Goal: Communication & Community: Answer question/provide support

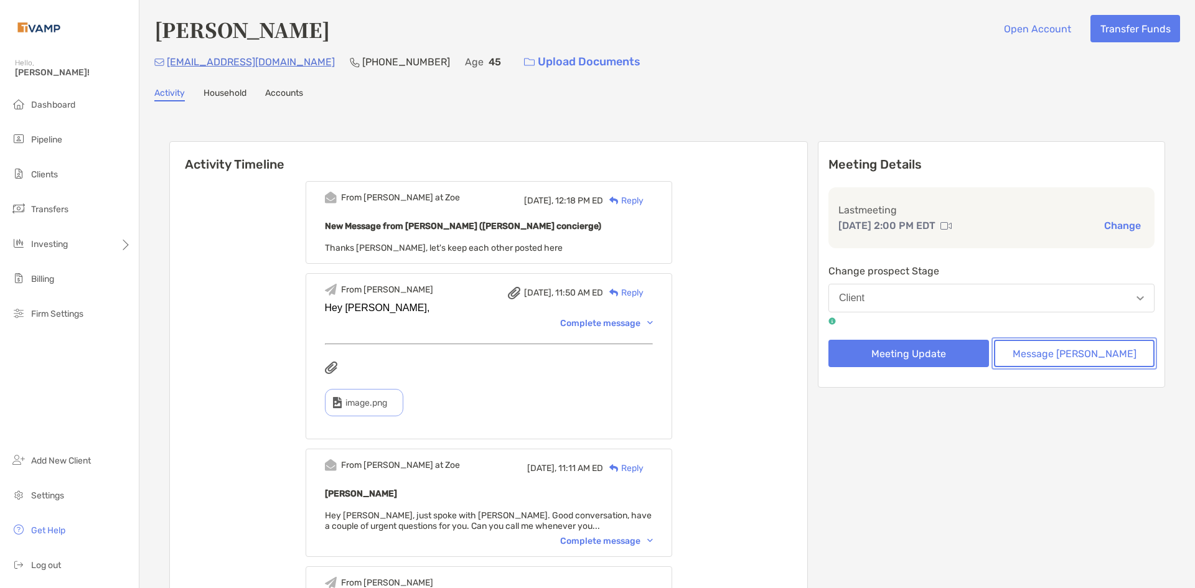
click at [1060, 352] on button "Message [PERSON_NAME]" at bounding box center [1074, 353] width 161 height 27
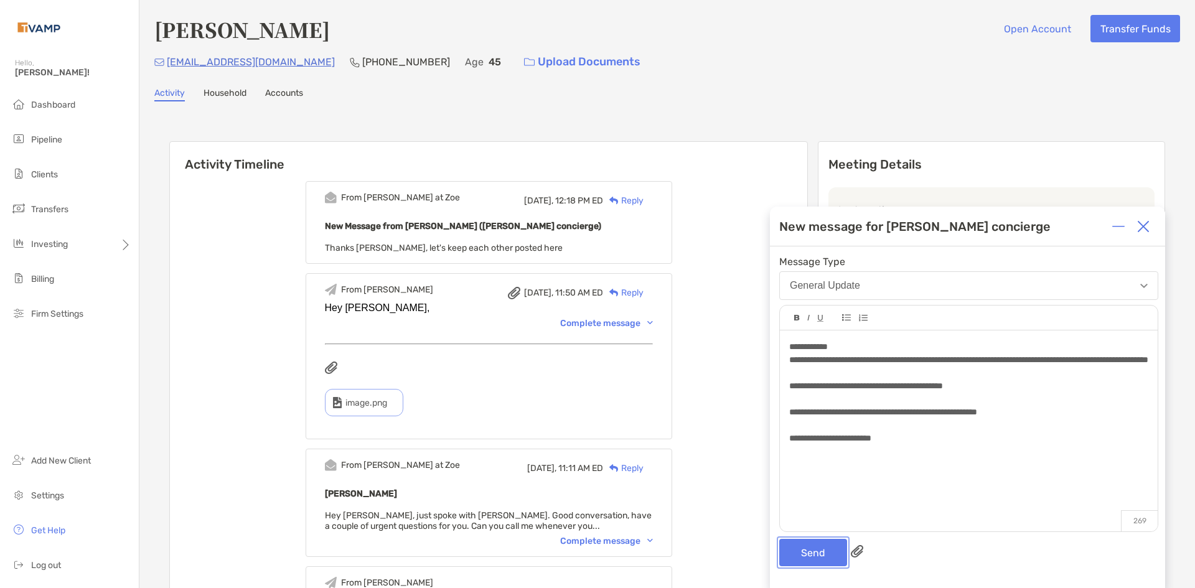
click at [791, 550] on button "Send" at bounding box center [813, 552] width 68 height 27
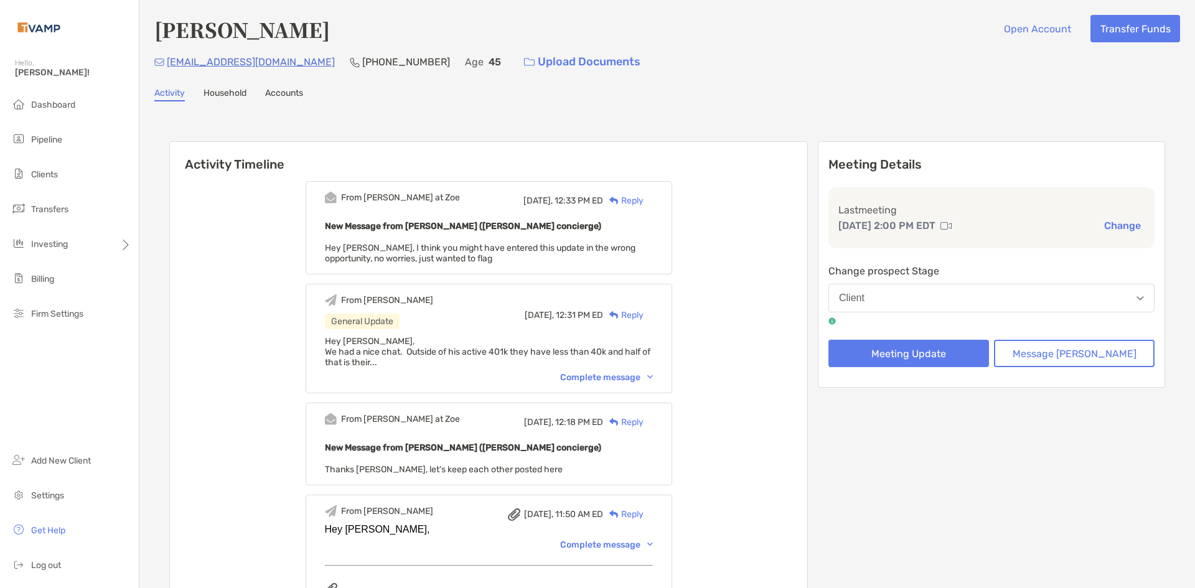
click at [653, 374] on div "Complete message" at bounding box center [606, 377] width 93 height 11
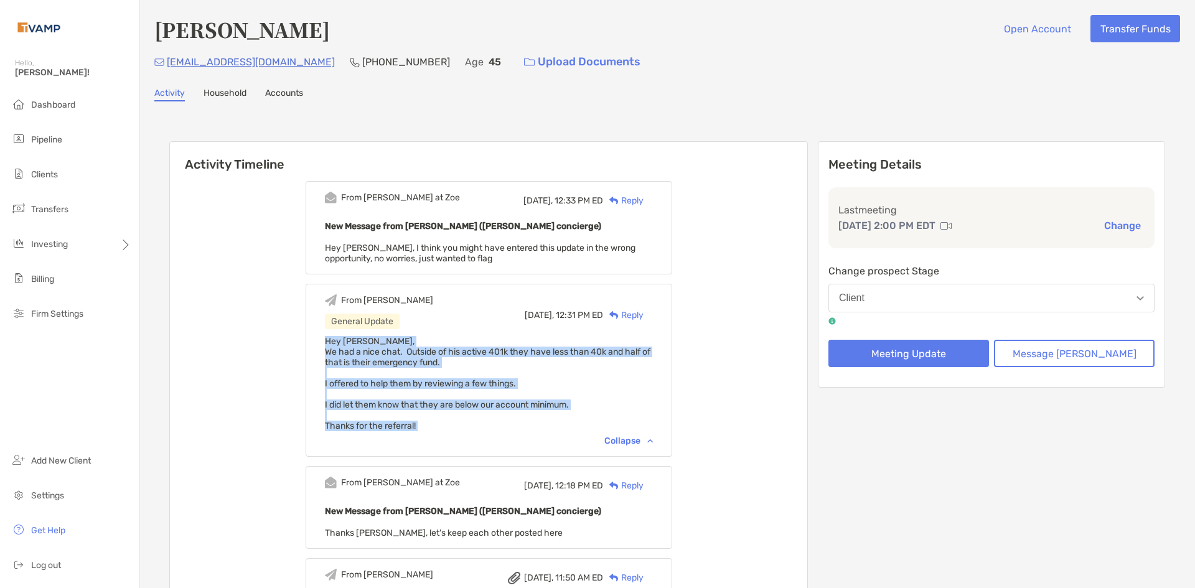
drag, startPoint x: 344, startPoint y: 338, endPoint x: 457, endPoint y: 432, distance: 146.8
click at [457, 432] on div "From Melissa General Update Today, 12:31 PM ED Reply Hey Brendan, We had a nice…" at bounding box center [489, 370] width 367 height 173
copy span "Hey Brendan, We had a nice chat. Outside of his active 401k they have less than…"
click at [1058, 359] on button "Message [PERSON_NAME]" at bounding box center [1074, 353] width 161 height 27
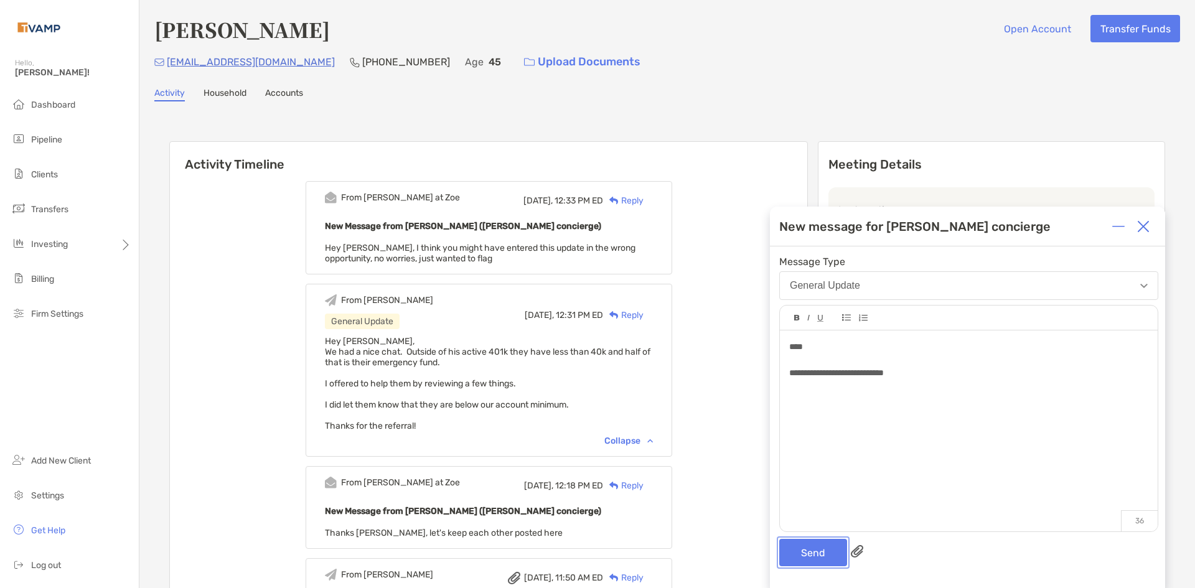
click at [813, 542] on button "Send" at bounding box center [813, 552] width 68 height 27
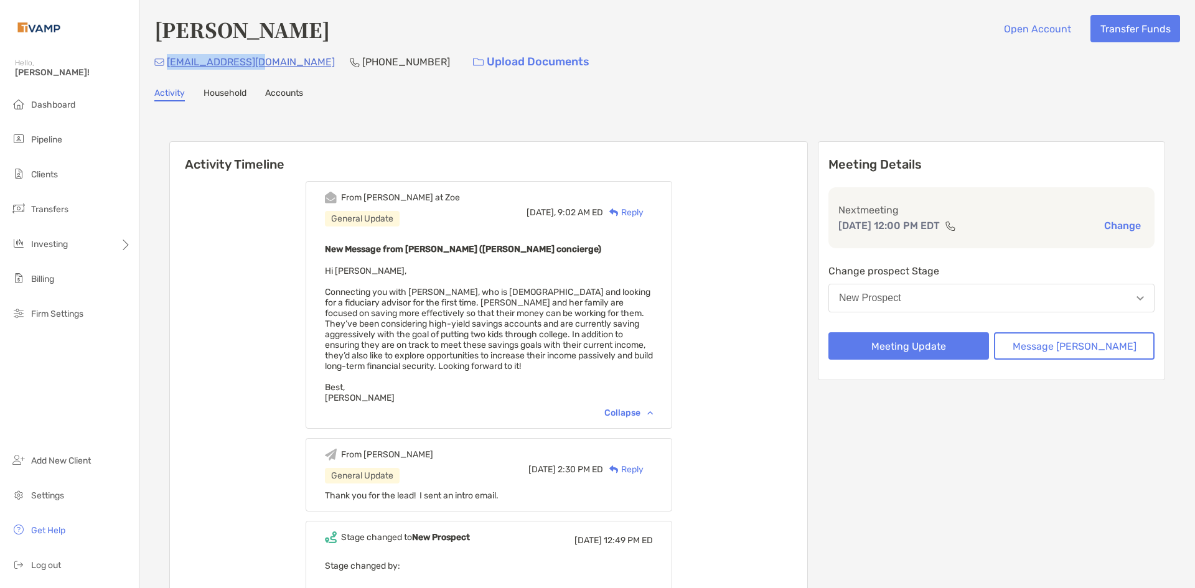
drag, startPoint x: 263, startPoint y: 61, endPoint x: 167, endPoint y: 69, distance: 96.2
click at [167, 69] on div "pej0608@gmail.com (585) 259-1722 Upload Documents" at bounding box center [667, 62] width 1026 height 27
copy p "[EMAIL_ADDRESS][DOMAIN_NAME]"
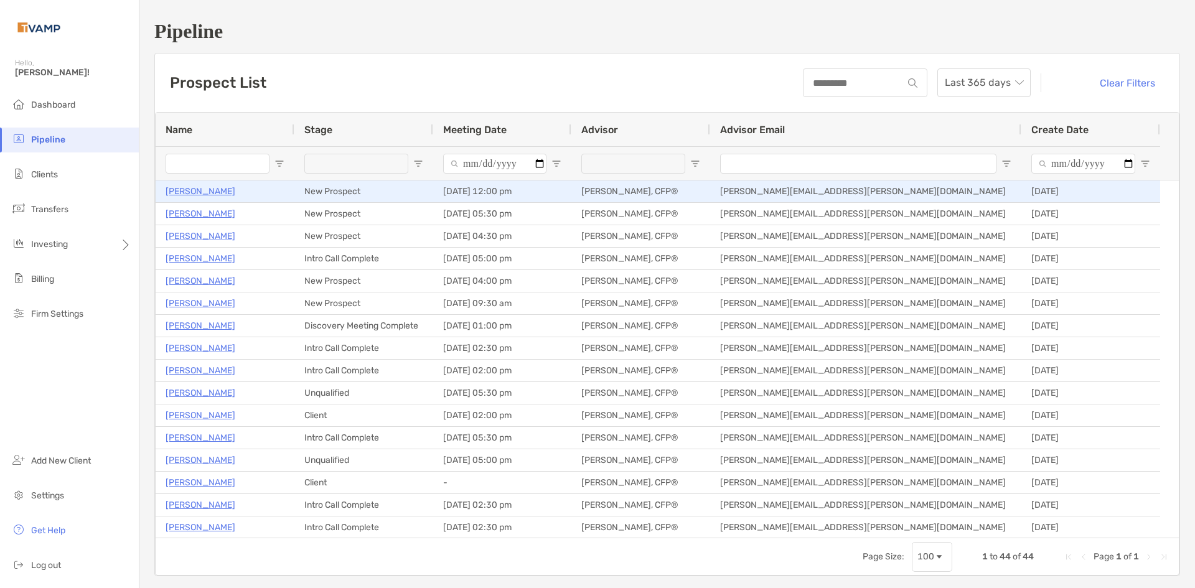
click at [203, 191] on p "[PERSON_NAME]" at bounding box center [201, 192] width 70 height 16
click at [205, 194] on p "[PERSON_NAME]" at bounding box center [201, 192] width 70 height 16
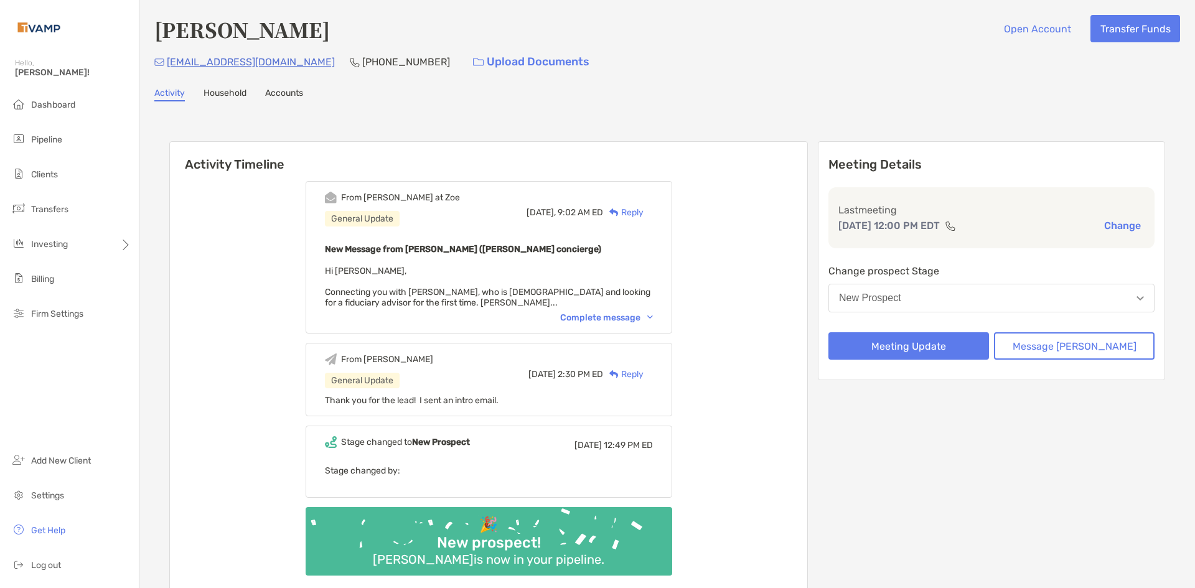
click at [644, 211] on div "Reply" at bounding box center [623, 212] width 40 height 13
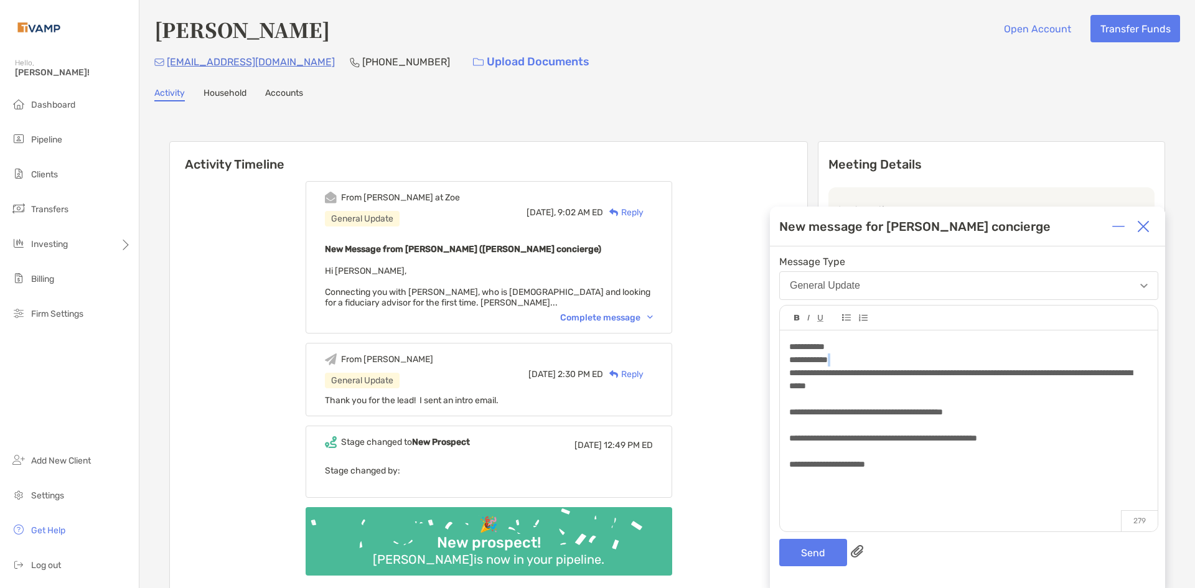
drag, startPoint x: 850, startPoint y: 359, endPoint x: 776, endPoint y: 371, distance: 75.0
click at [776, 371] on div "**********" at bounding box center [967, 418] width 395 height 342
click at [857, 359] on div "**********" at bounding box center [968, 413] width 359 height 118
drag, startPoint x: 852, startPoint y: 357, endPoint x: 789, endPoint y: 360, distance: 63.0
click at [789, 360] on div "**********" at bounding box center [968, 413] width 359 height 118
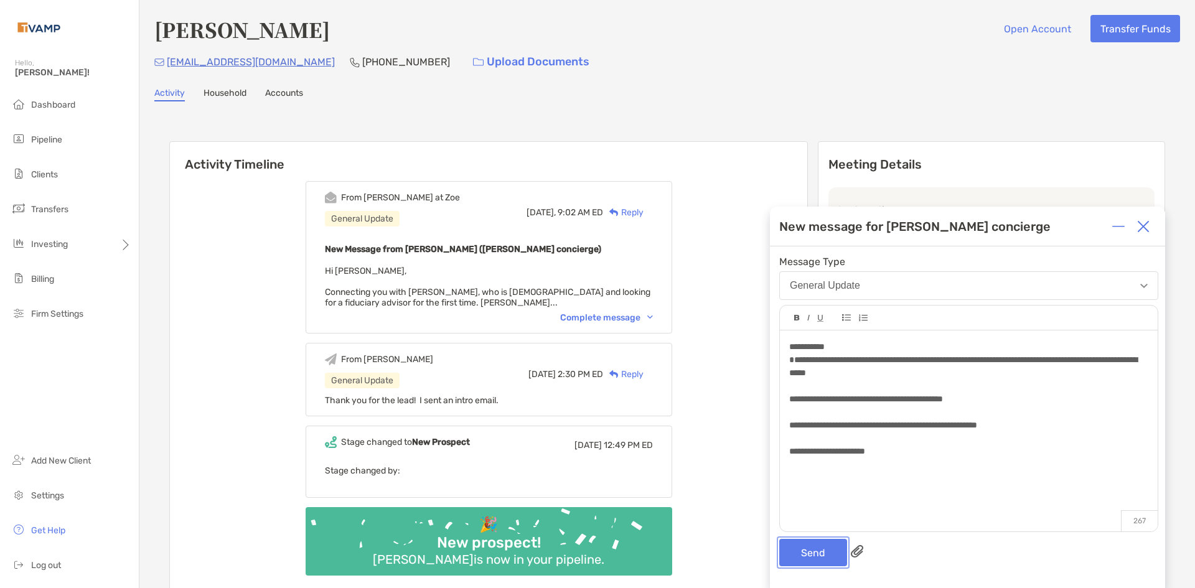
click at [812, 544] on button "Send" at bounding box center [813, 552] width 68 height 27
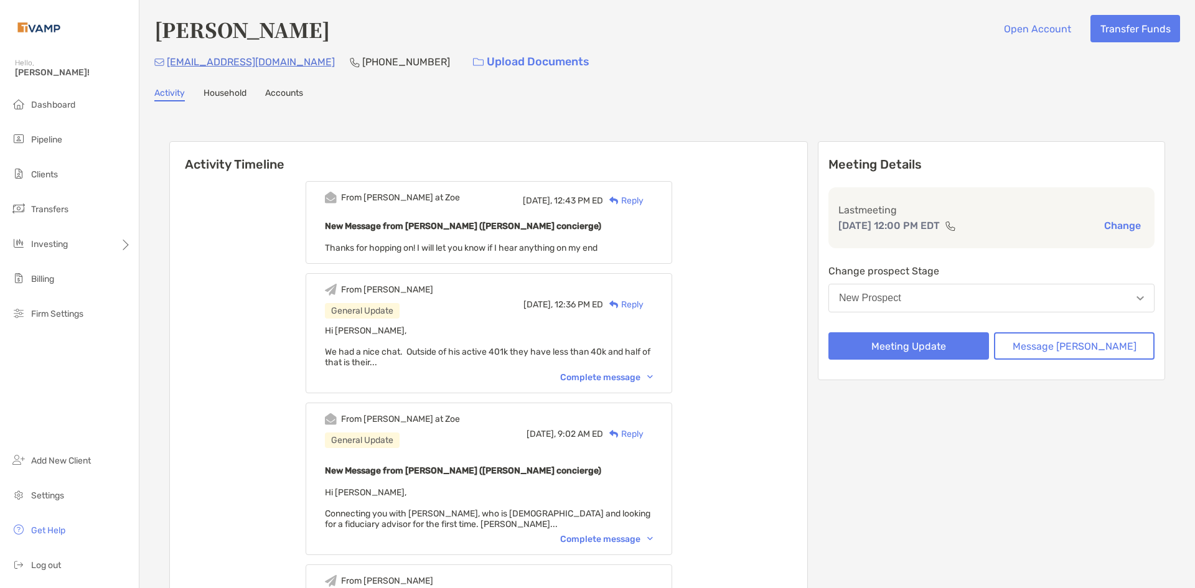
click at [969, 299] on button "New Prospect" at bounding box center [992, 298] width 326 height 29
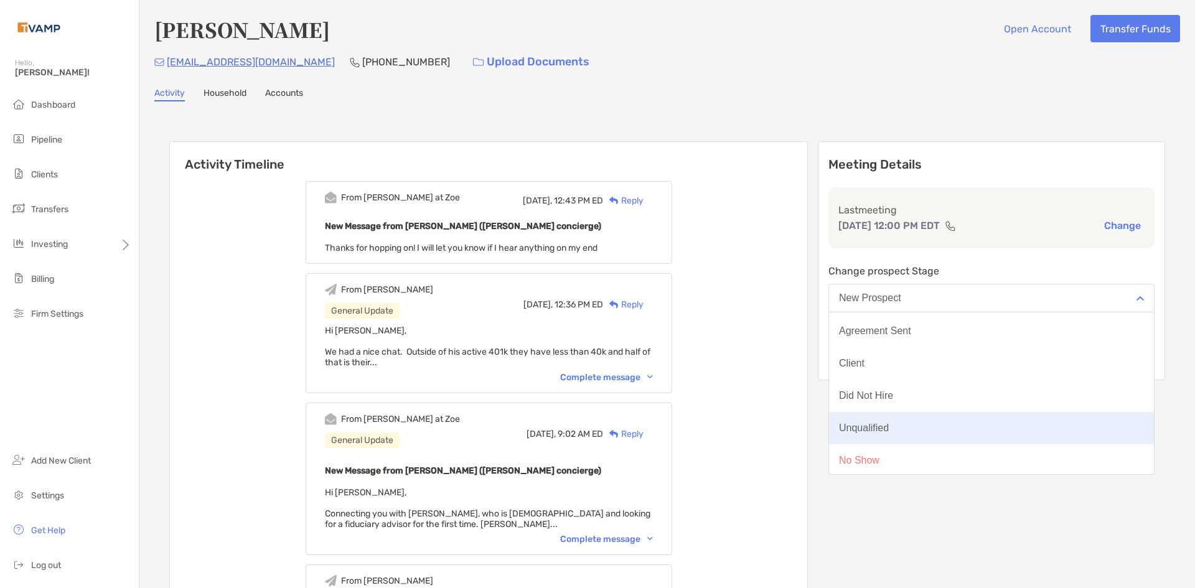
scroll to position [97, 0]
click at [921, 418] on button "Unqualified" at bounding box center [991, 426] width 325 height 32
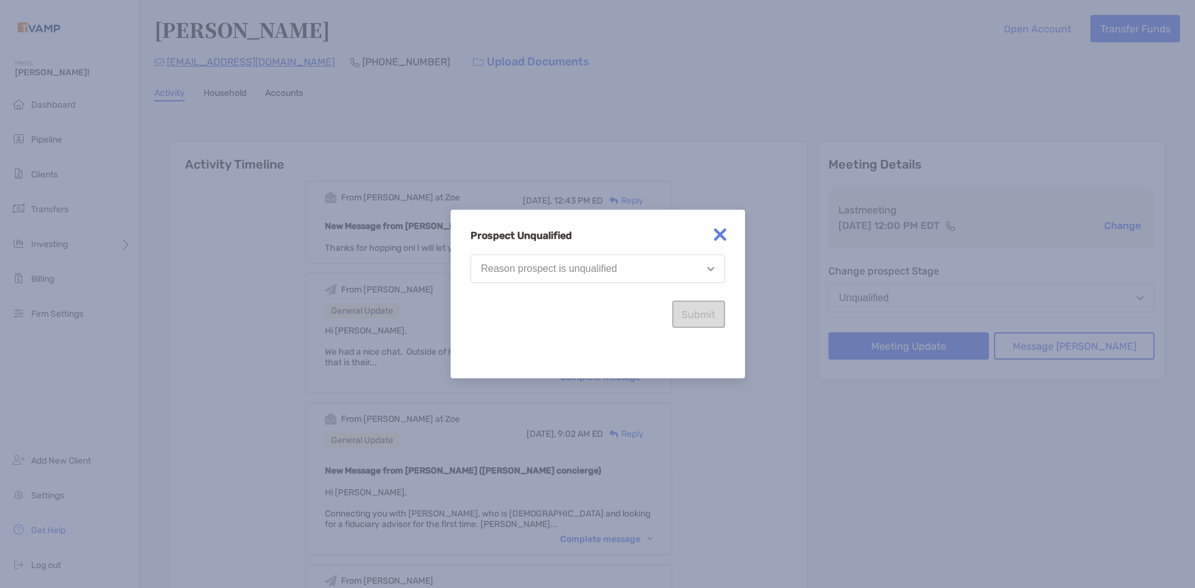
click at [549, 261] on button "Reason prospect is unqualified" at bounding box center [598, 269] width 255 height 29
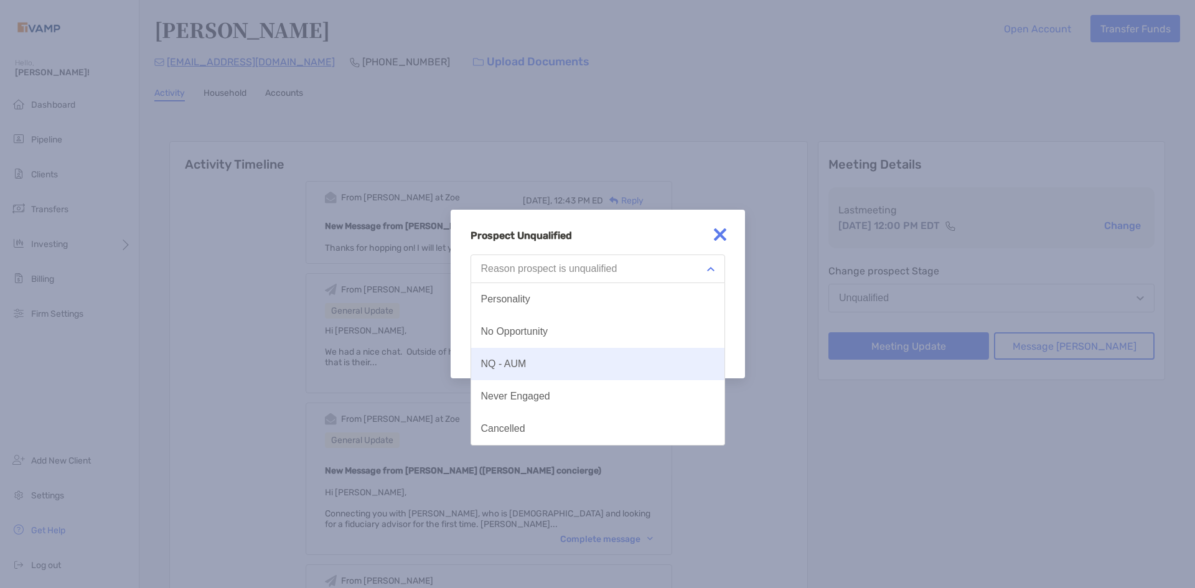
click at [518, 359] on div "NQ - AUM" at bounding box center [503, 364] width 45 height 11
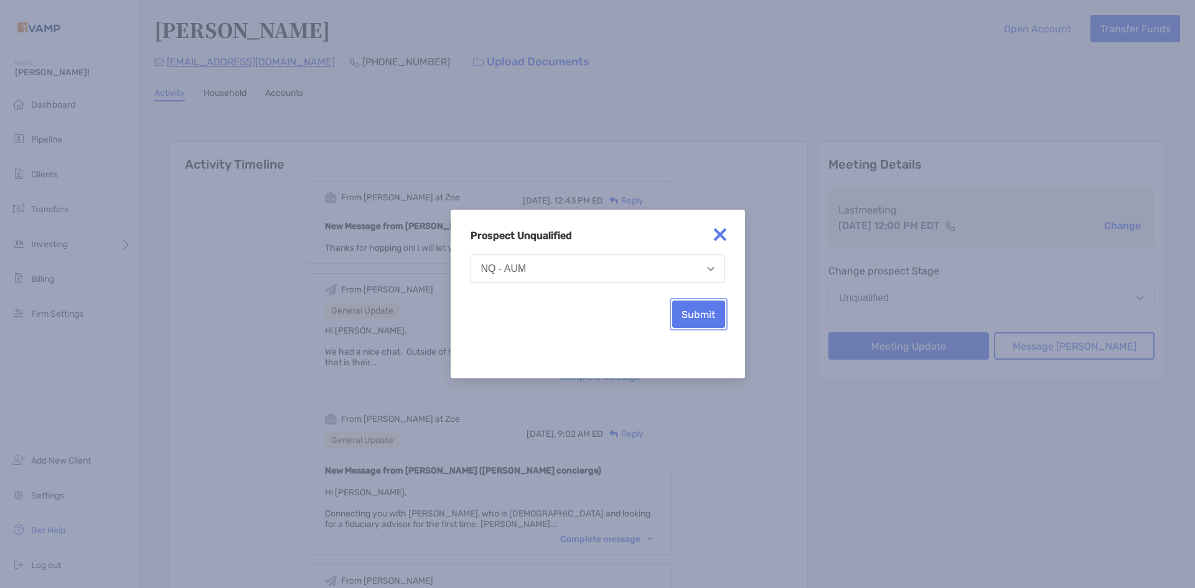
click at [710, 311] on button "Submit" at bounding box center [698, 314] width 53 height 27
